Goal: Information Seeking & Learning: Learn about a topic

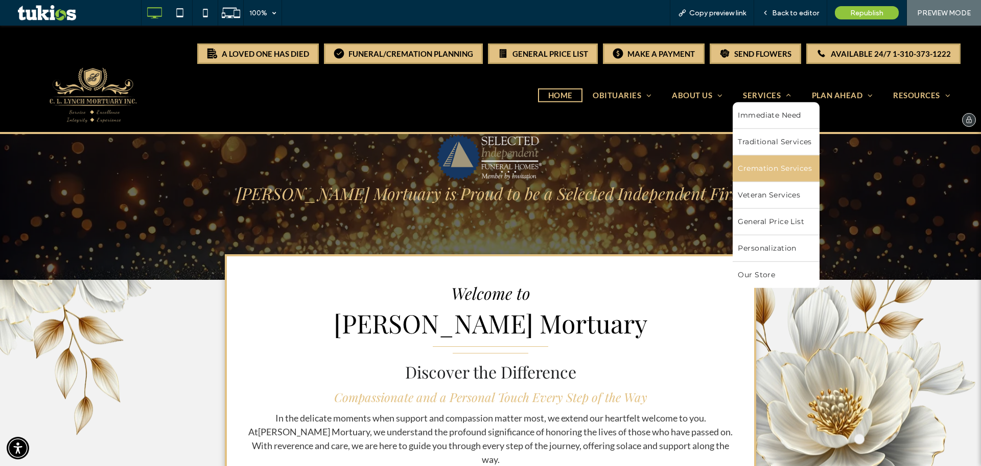
click at [766, 165] on span "Cremation Services" at bounding box center [775, 168] width 74 height 11
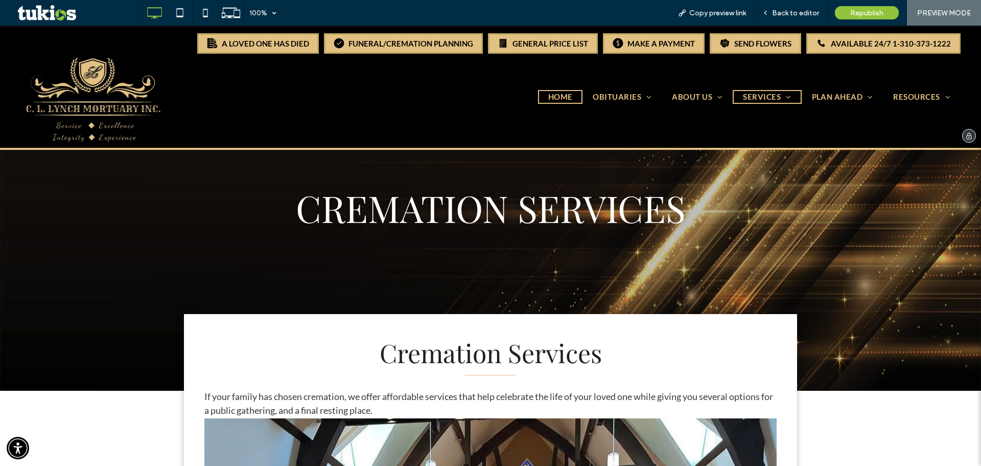
click at [551, 100] on span "HOME" at bounding box center [560, 97] width 25 height 12
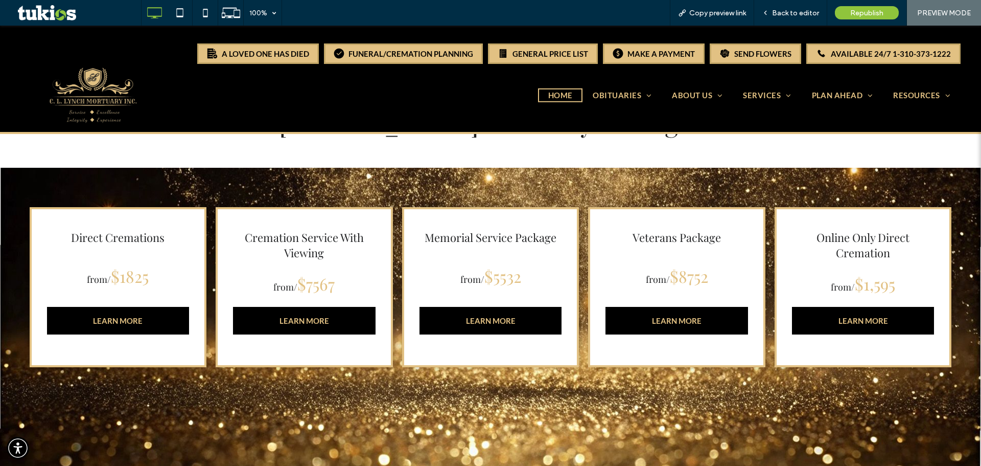
scroll to position [767, 0]
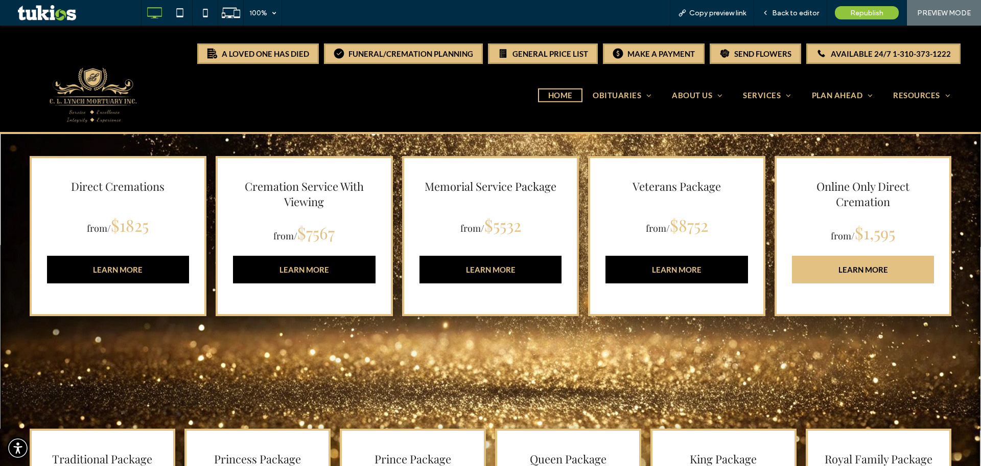
click at [818, 258] on link "LEARN MORE" at bounding box center [863, 270] width 143 height 28
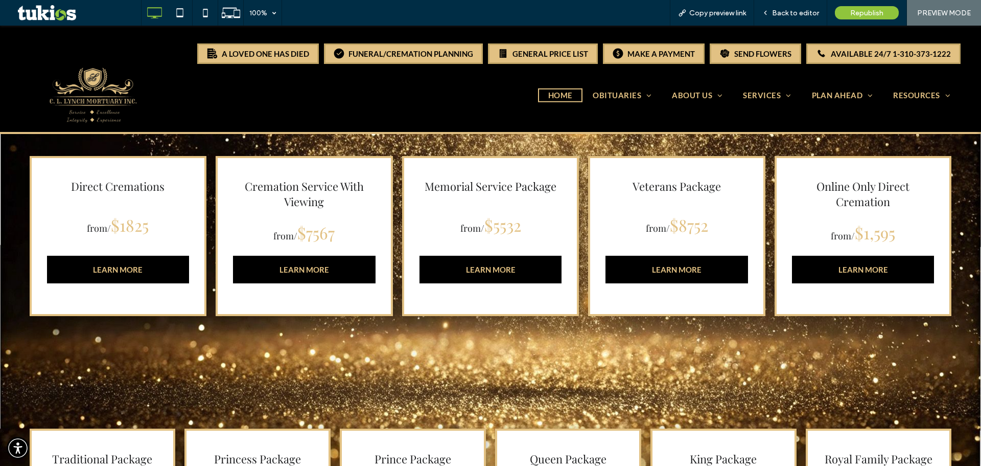
click at [866, 320] on div "Direct Cremations from/ $1825 LEARN MORE Cremation Service With Viewing from/ $…" at bounding box center [490, 253] width 981 height 273
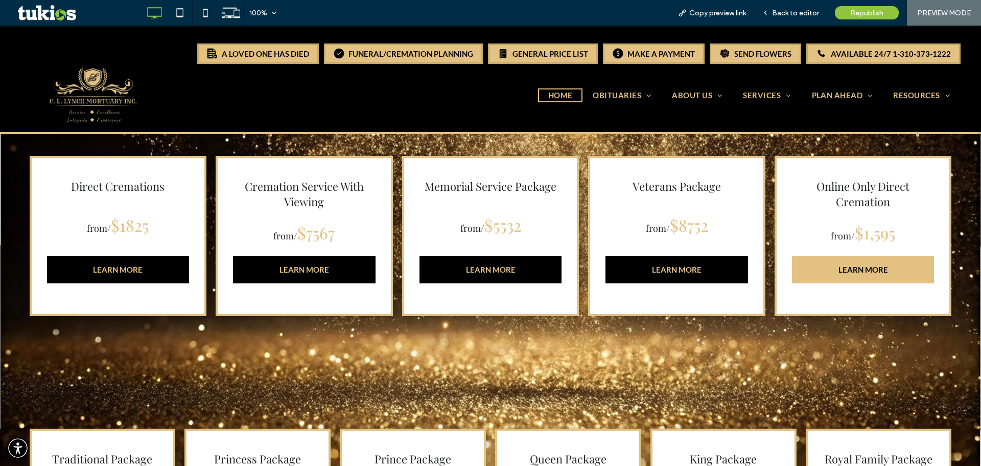
click at [839, 256] on link "LEARN MORE" at bounding box center [863, 270] width 143 height 28
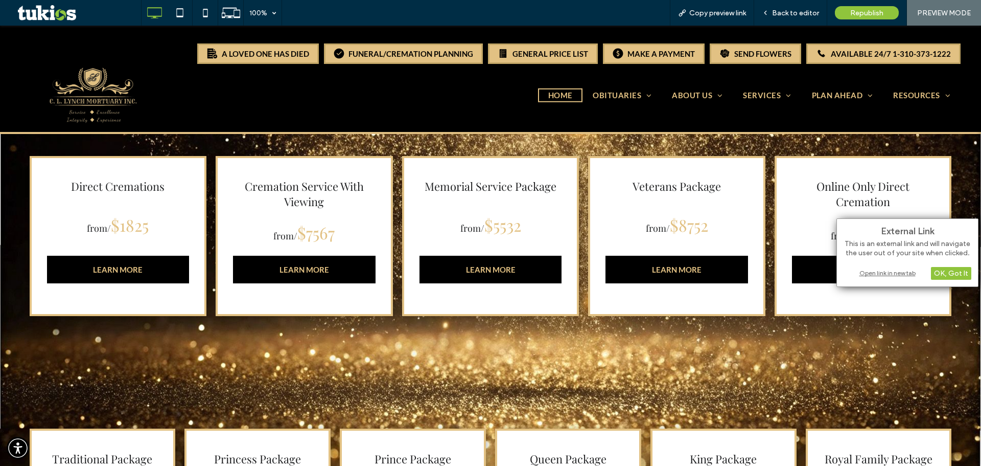
click at [884, 270] on div "Open link in new tab" at bounding box center [908, 272] width 128 height 11
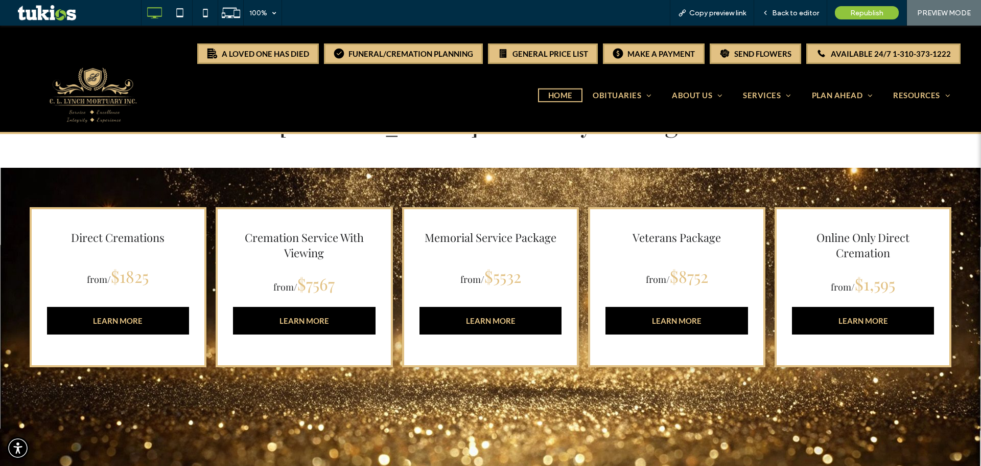
scroll to position [665, 0]
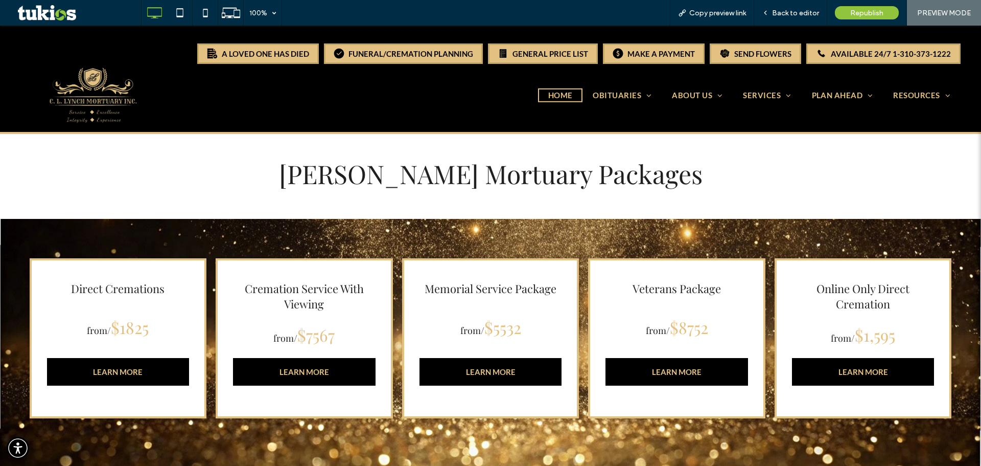
click at [804, 290] on h3 "Online Only Direct Cremation" at bounding box center [863, 296] width 143 height 31
click at [816, 358] on link "LEARN MORE" at bounding box center [863, 372] width 143 height 28
click at [814, 359] on link "LEARN MORE" at bounding box center [863, 372] width 143 height 28
click at [820, 361] on link "LEARN MORE" at bounding box center [863, 372] width 143 height 28
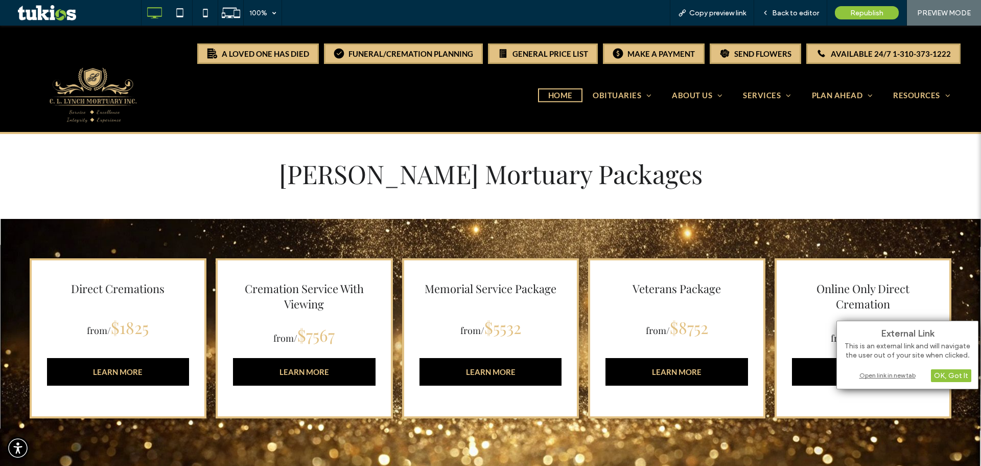
click at [879, 377] on div "Open link in new tab" at bounding box center [908, 375] width 128 height 11
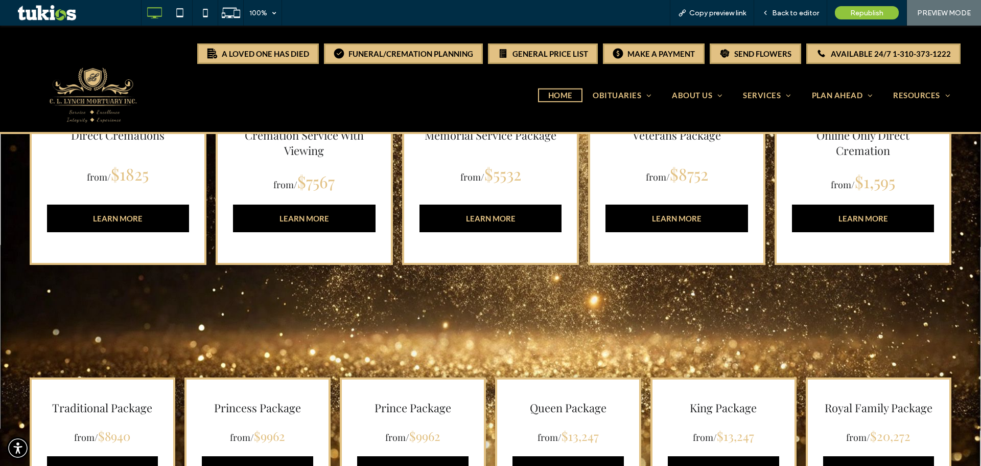
scroll to position [767, 0]
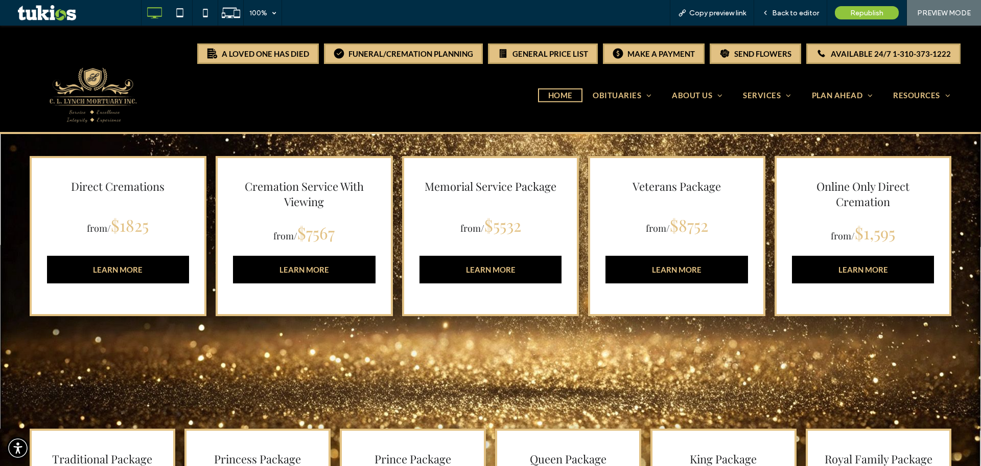
drag, startPoint x: 804, startPoint y: 193, endPoint x: 797, endPoint y: 203, distance: 11.5
click at [804, 193] on h3 "Online Only Direct Cremation" at bounding box center [863, 193] width 143 height 31
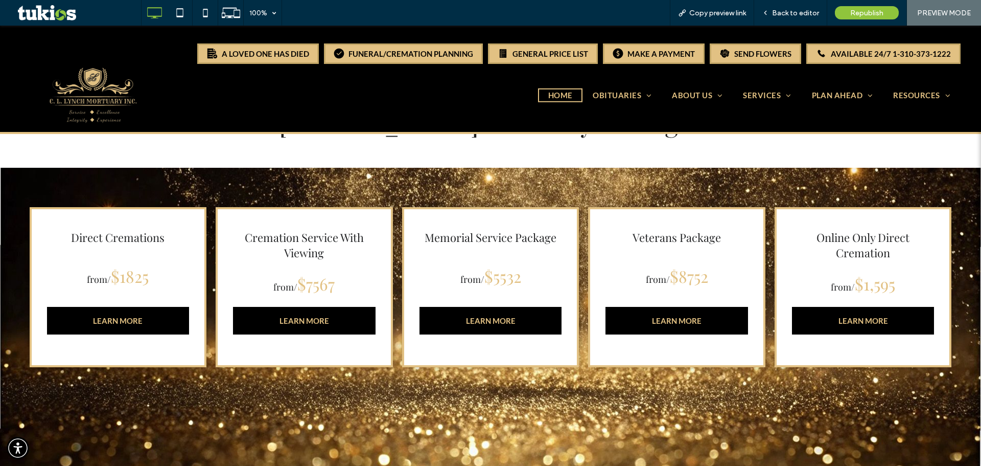
scroll to position [665, 0]
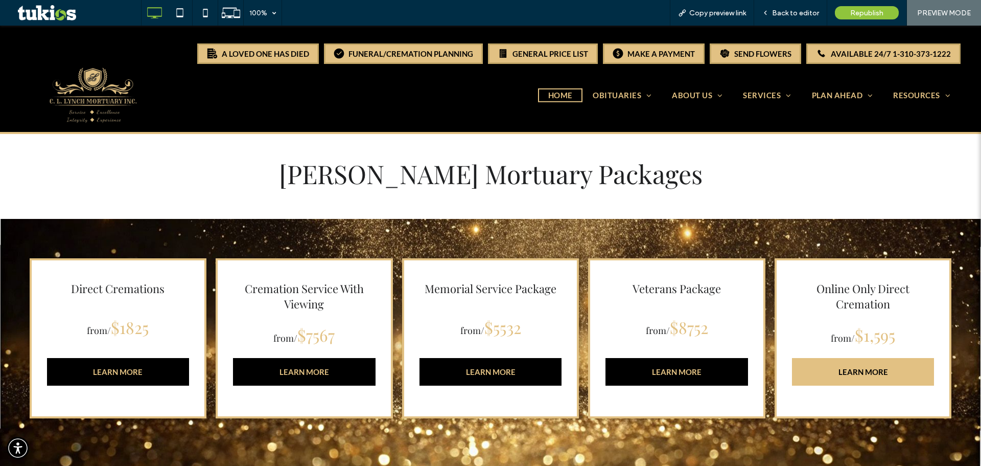
click at [865, 363] on link "LEARN MORE" at bounding box center [863, 372] width 143 height 28
click at [852, 363] on link "LEARN MORE" at bounding box center [863, 372] width 143 height 28
click at [796, 303] on div "Online Only Direct Cremation from/ $1,595 LEARN MORE" at bounding box center [863, 338] width 177 height 160
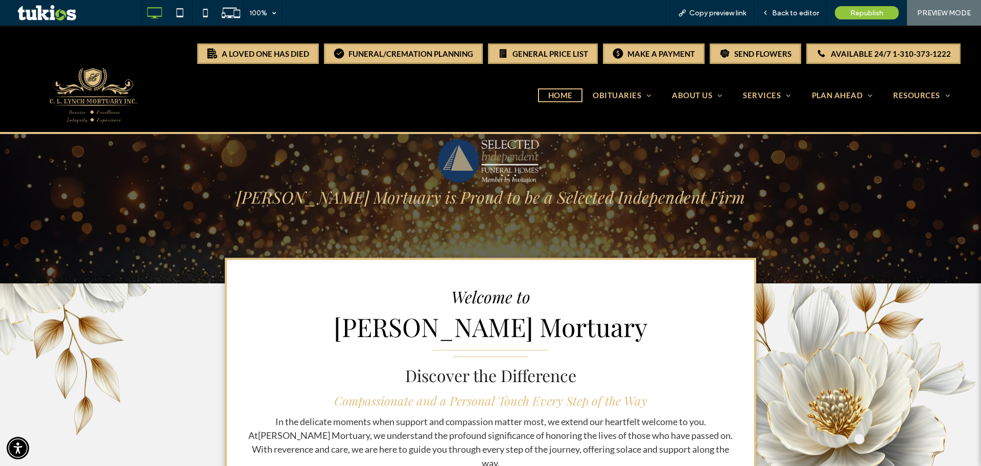
scroll to position [0, 0]
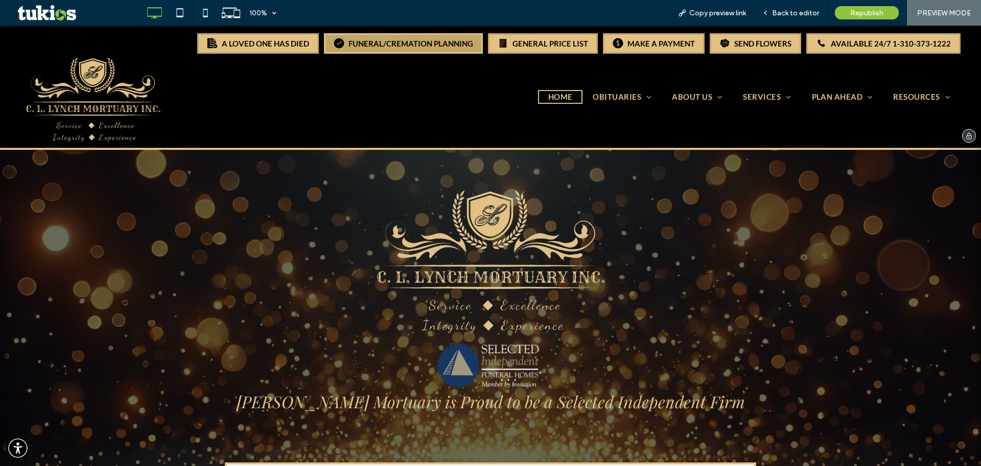
click at [418, 50] on div "FUNERAL/CREMATION PLANNING" at bounding box center [403, 43] width 159 height 20
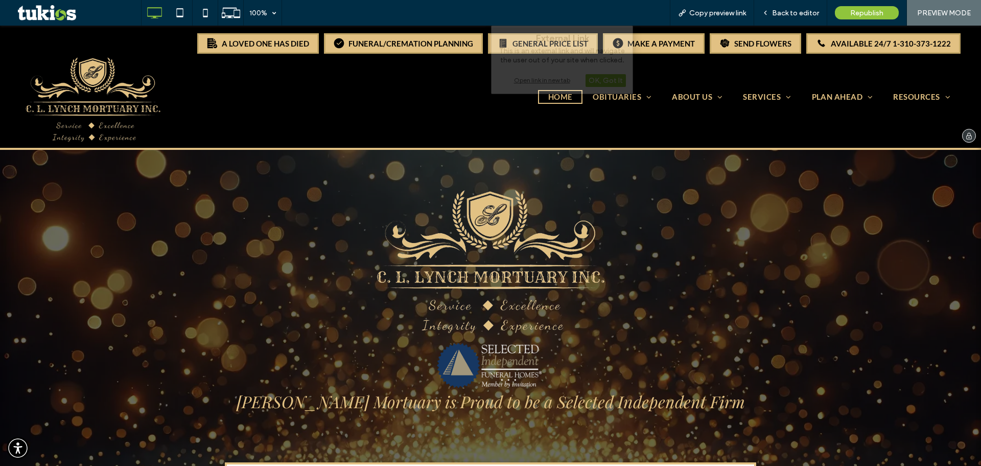
click at [436, 93] on nav "HOME OBITUARIES Obituaries Send Flowers Obituary Notifications ABOUT US About U…" at bounding box center [611, 97] width 700 height 26
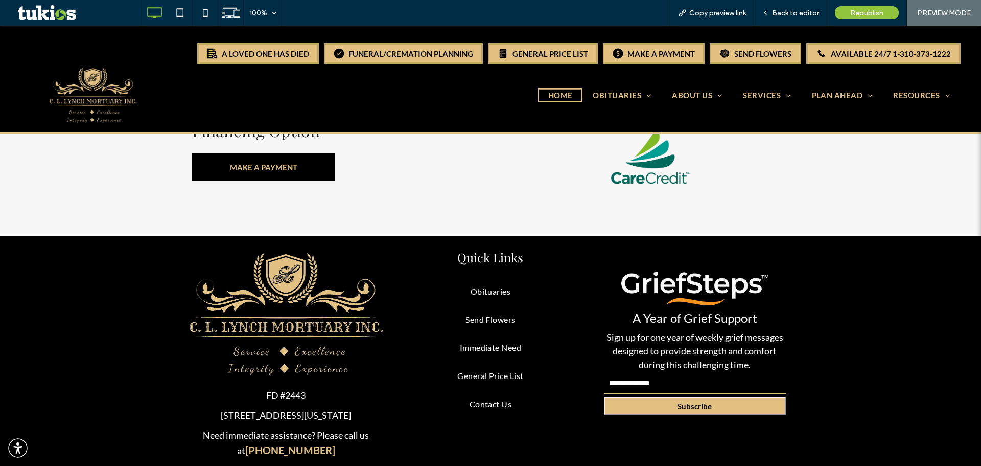
scroll to position [2781, 0]
